Goal: Feedback & Contribution: Contribute content

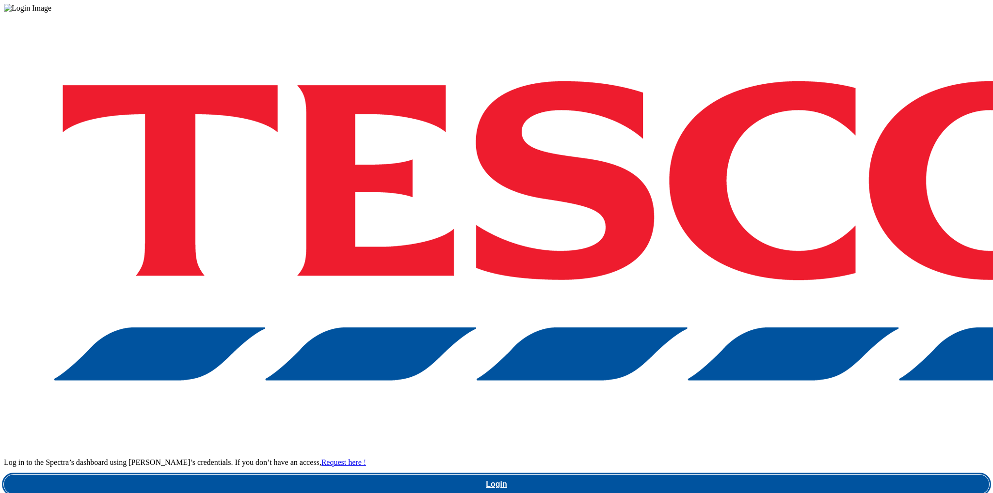
click at [736, 475] on link "Login" at bounding box center [496, 484] width 985 height 19
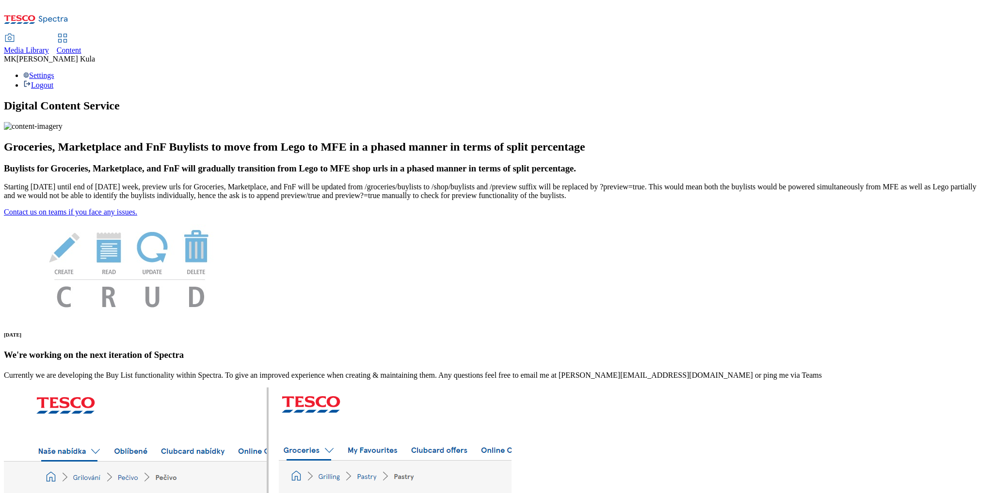
click at [49, 46] on span "Media Library" at bounding box center [26, 50] width 45 height 8
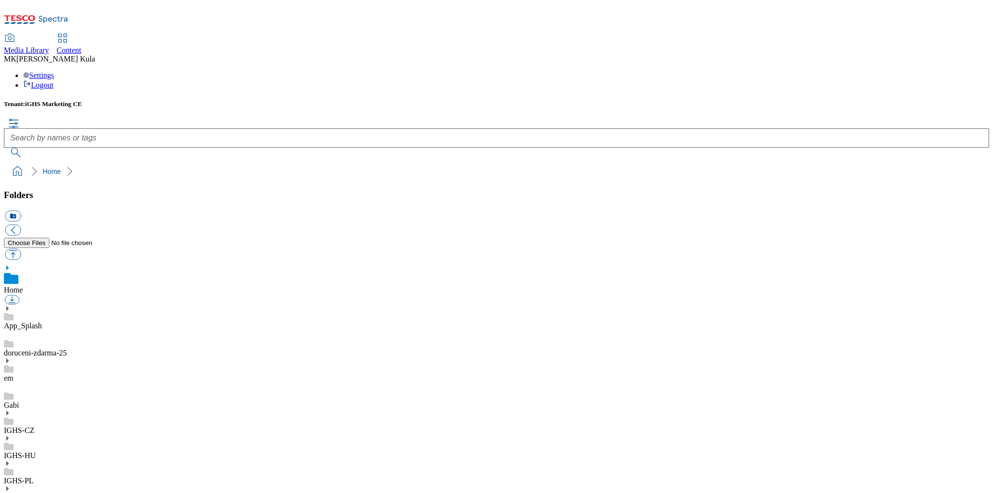
click at [36, 452] on link "IGHS-HU" at bounding box center [20, 456] width 32 height 8
click at [11, 425] on icon at bounding box center [7, 428] width 7 height 7
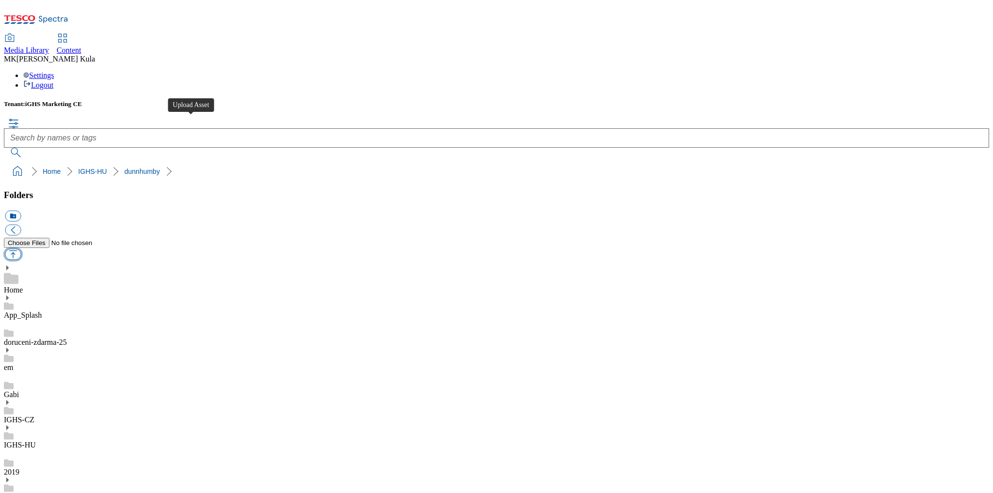
click at [21, 249] on button "button" at bounding box center [13, 254] width 16 height 11
type input "C:\fakepath\HU_Borsodi_Stella_Artois_AD12836_FSI.jpeg"
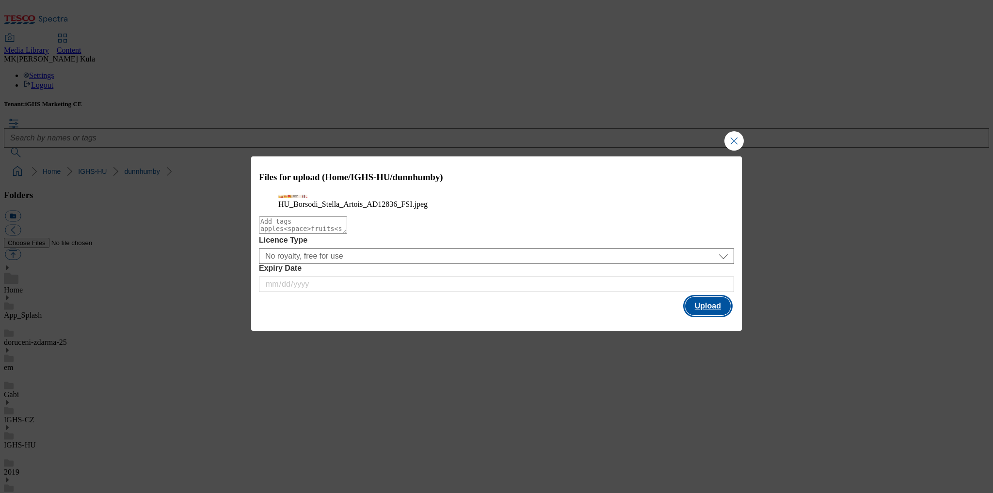
click at [704, 316] on button "Upload" at bounding box center [708, 306] width 46 height 18
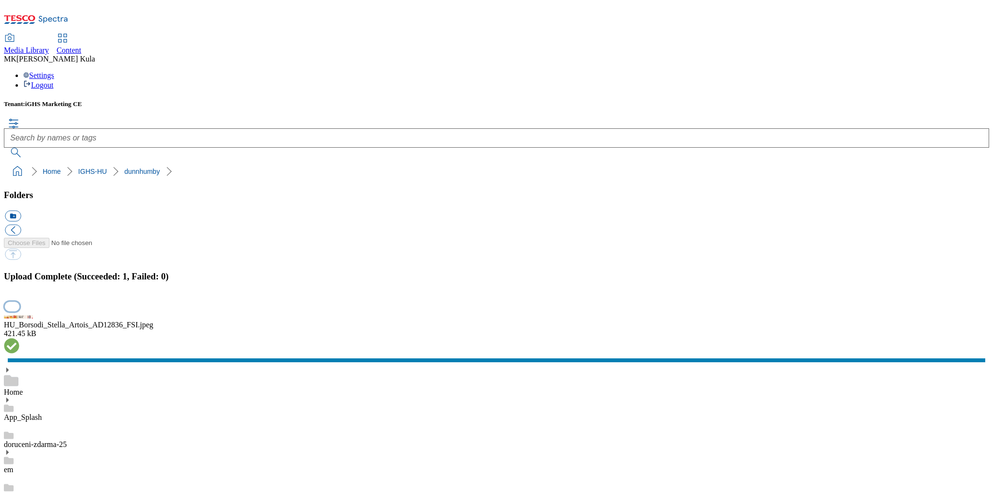
click at [19, 302] on button "button" at bounding box center [12, 306] width 15 height 9
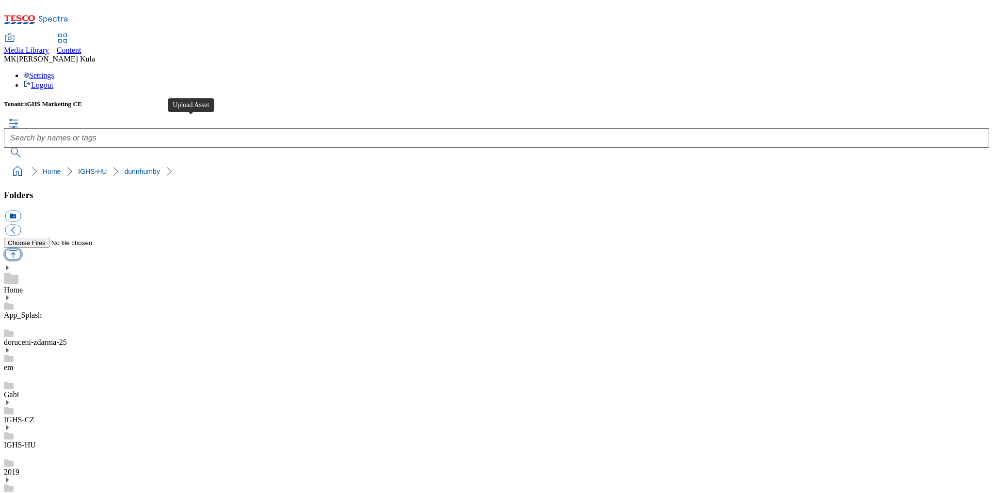
click at [21, 249] on button "button" at bounding box center [13, 254] width 16 height 11
type input "C:\fakepath\EN_Borsodi_Stella_Artois_AD12836_FSI.jpeg"
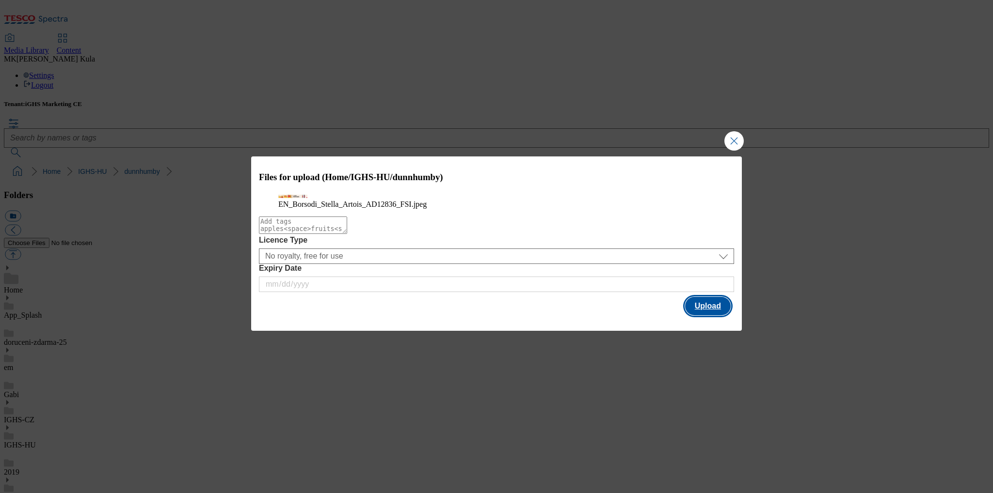
click at [707, 316] on button "Upload" at bounding box center [708, 306] width 46 height 18
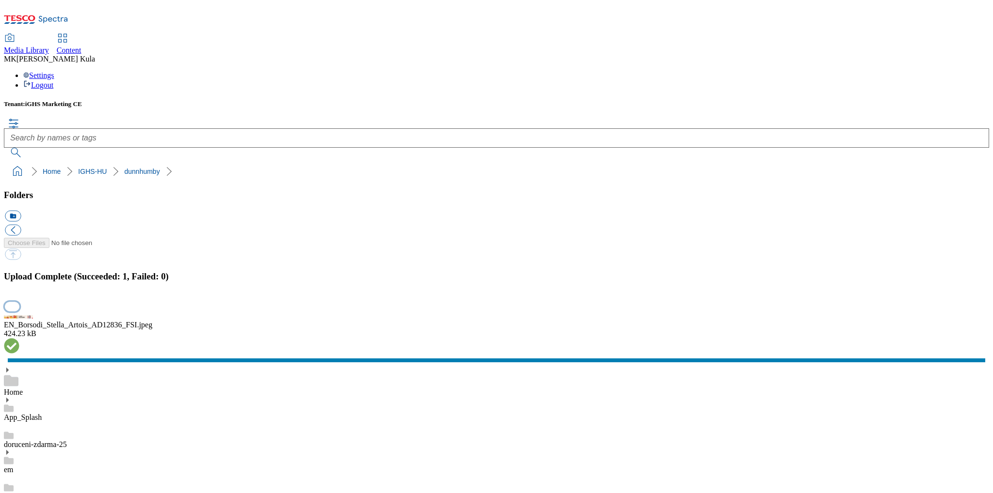
click at [19, 302] on button "button" at bounding box center [12, 306] width 15 height 9
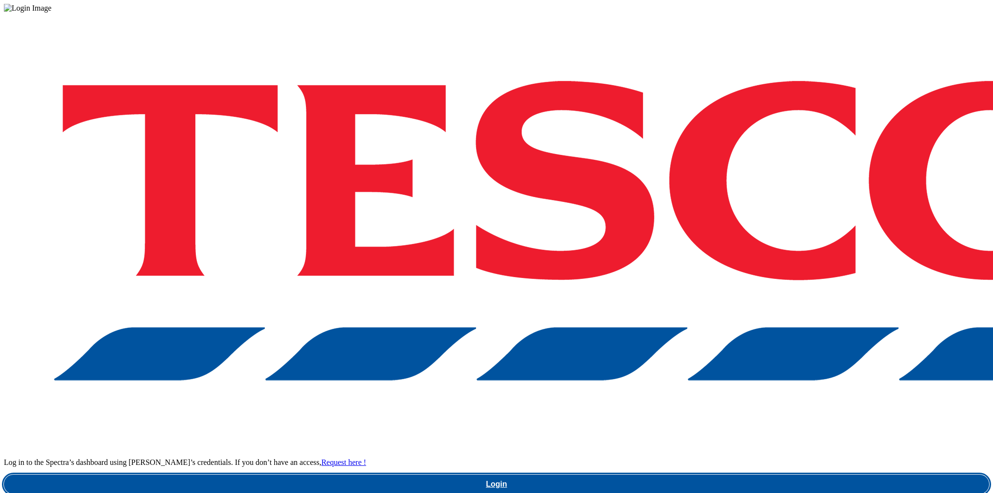
click at [771, 475] on link "Login" at bounding box center [496, 484] width 985 height 19
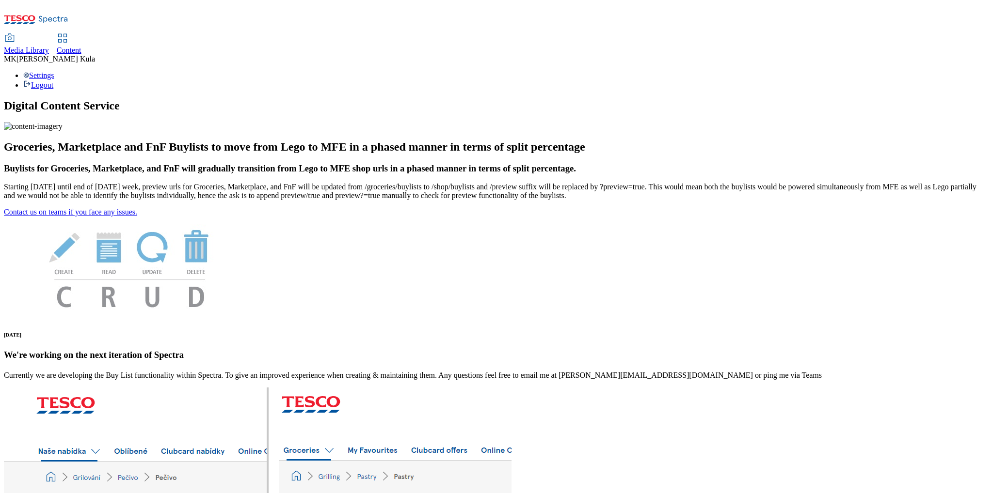
click at [49, 46] on span "Media Library" at bounding box center [26, 50] width 45 height 8
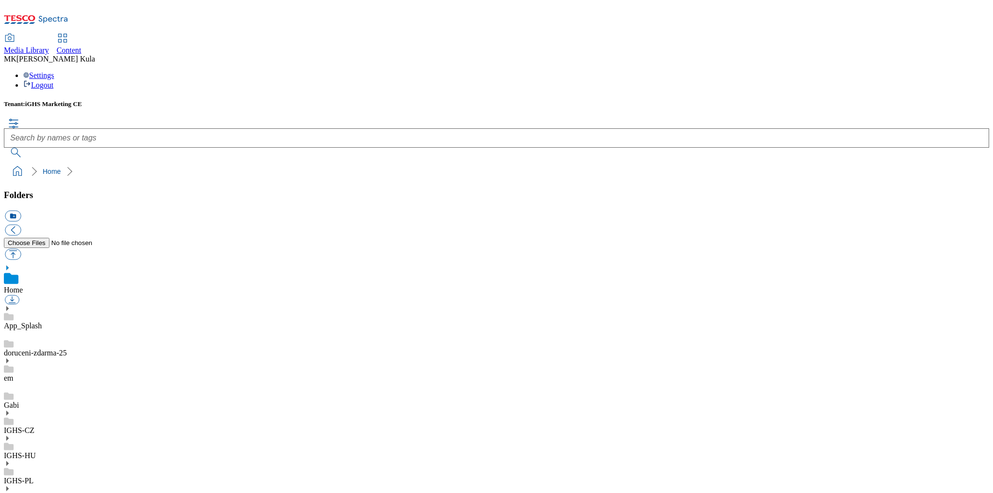
click at [36, 452] on link "IGHS-HU" at bounding box center [20, 456] width 32 height 8
click at [11, 425] on icon at bounding box center [7, 428] width 7 height 7
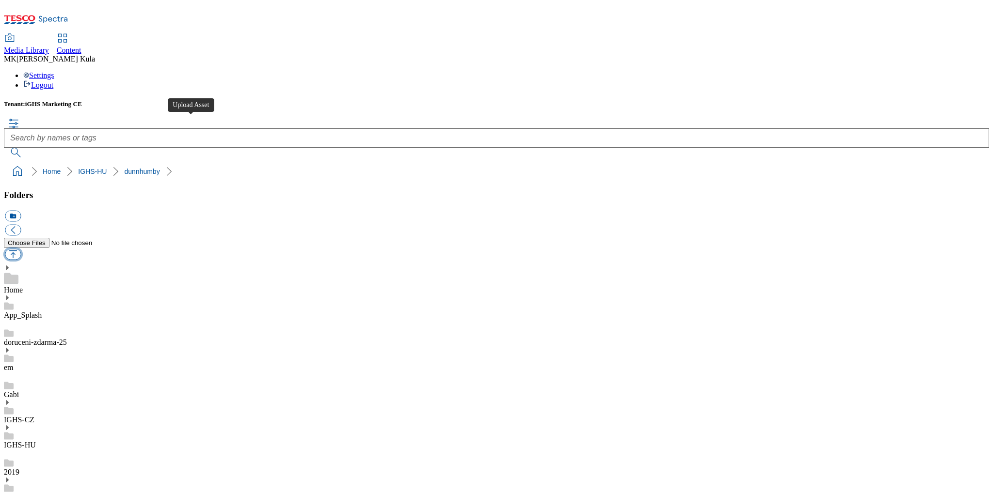
click at [21, 249] on button "button" at bounding box center [13, 254] width 16 height 11
type input "C:\fakepath\HU_HeinekenSoproni_12624_FAIFSI.jpg"
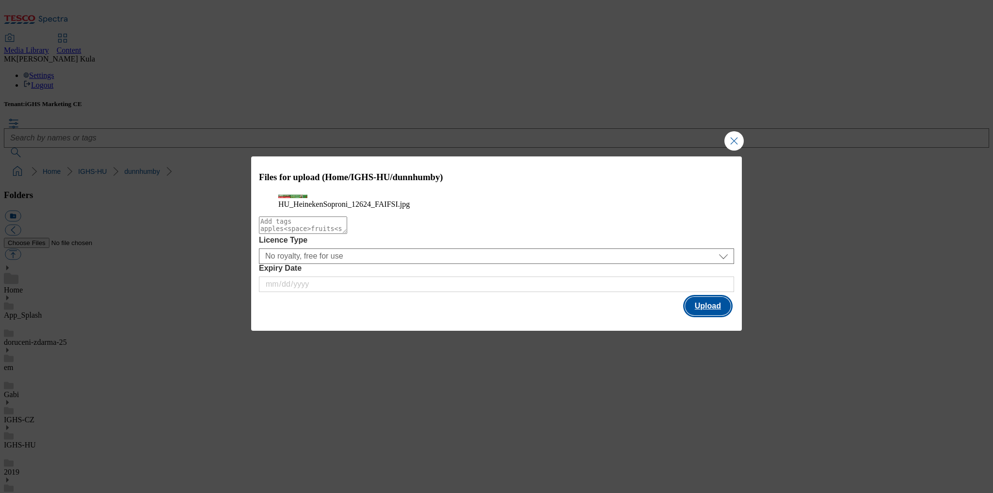
click at [710, 316] on button "Upload" at bounding box center [708, 306] width 46 height 18
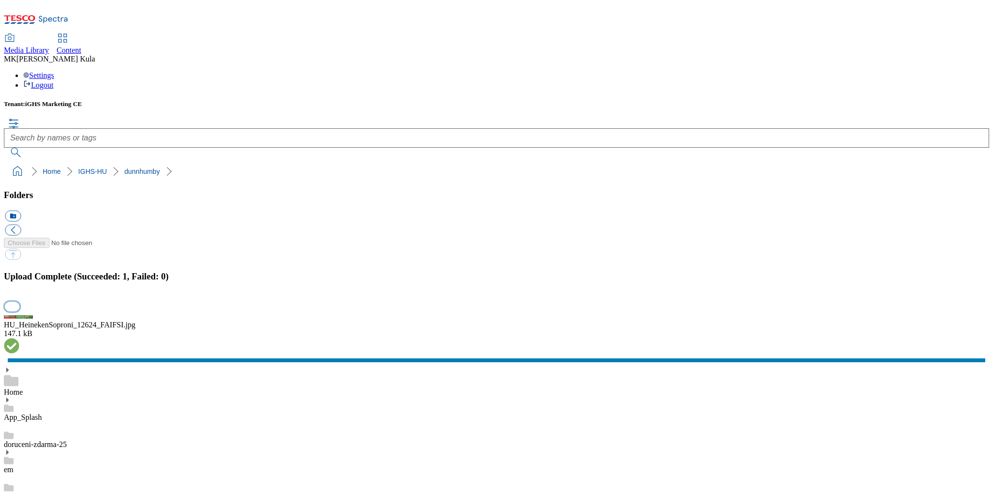
click at [19, 302] on button "button" at bounding box center [12, 306] width 15 height 9
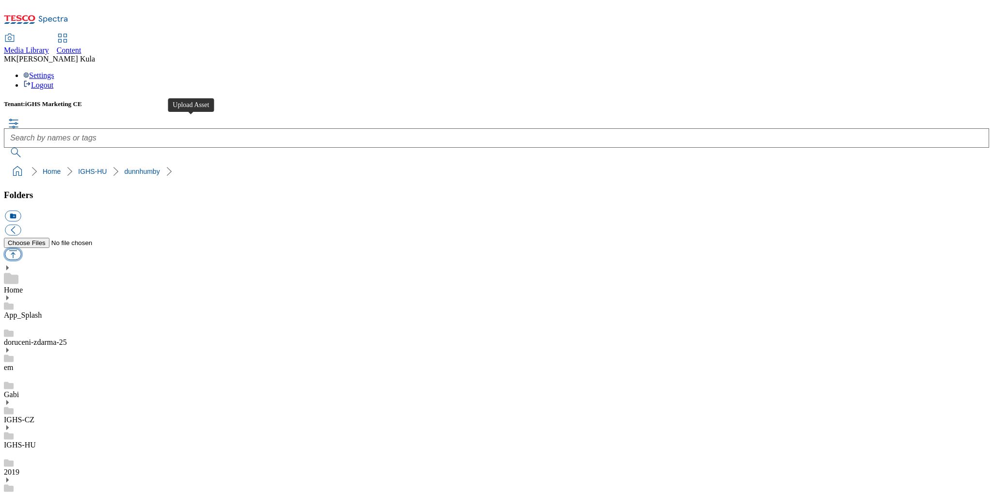
click at [21, 249] on button "button" at bounding box center [13, 254] width 16 height 11
type input "C:\fakepath\EN_HeinekenSoproni_12624_FAIFSI.jpg"
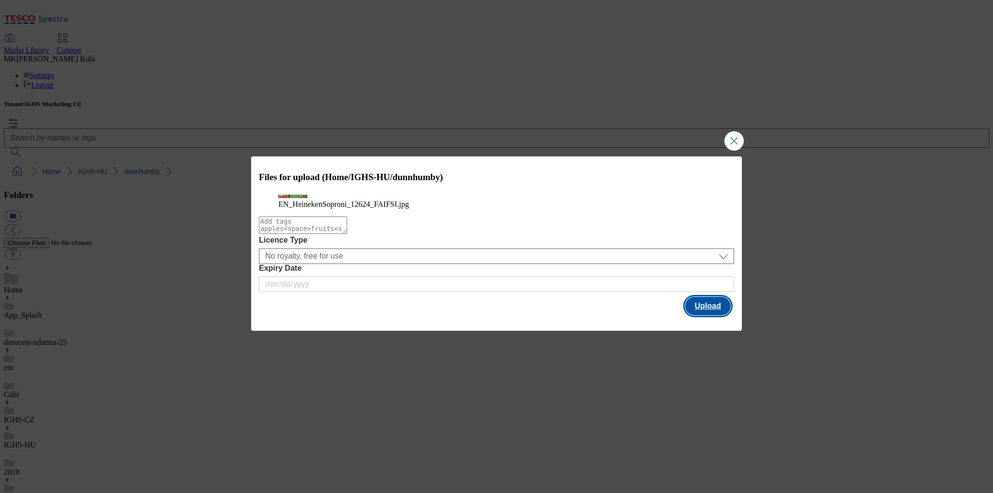
click at [710, 316] on button "Upload" at bounding box center [708, 306] width 46 height 18
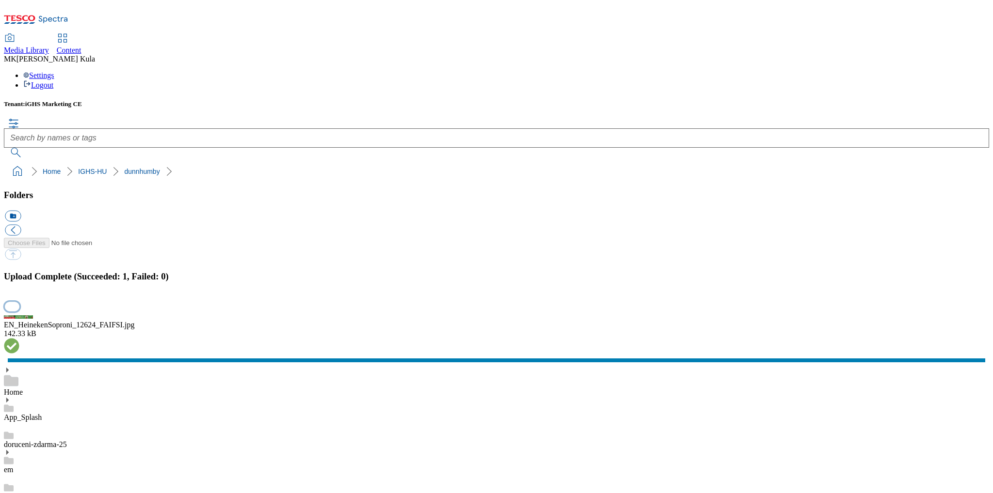
click at [19, 302] on button "button" at bounding box center [12, 306] width 15 height 9
